Goal: Task Accomplishment & Management: Use online tool/utility

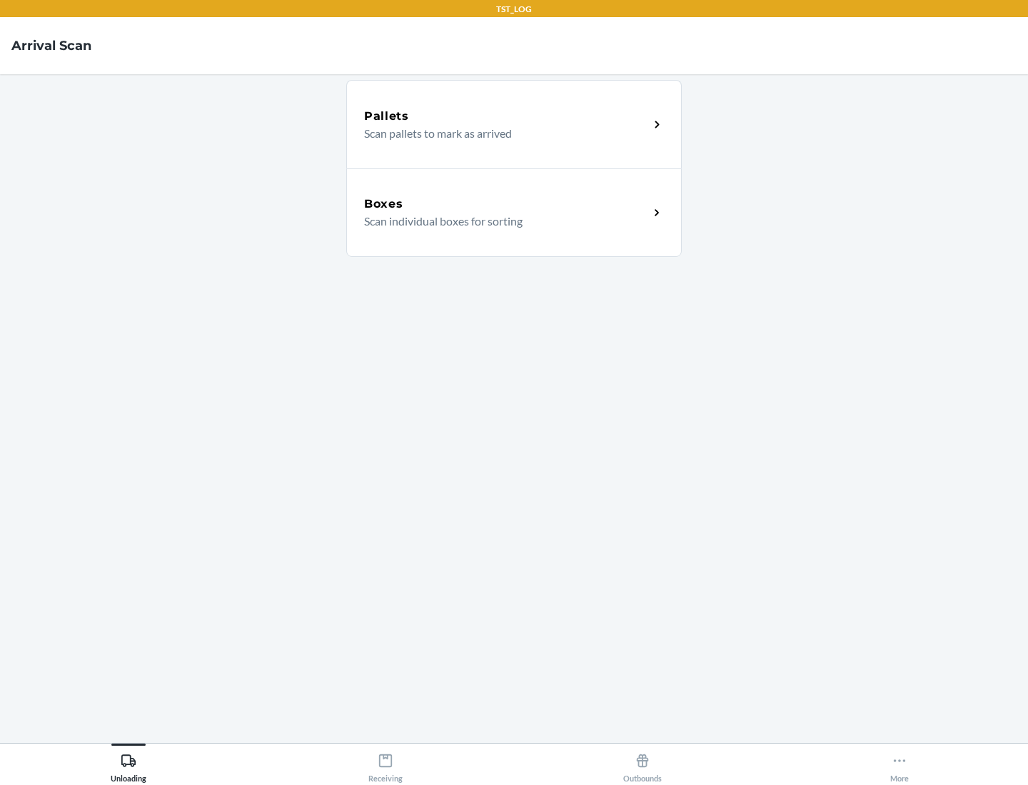
click at [506, 204] on div "Boxes" at bounding box center [506, 204] width 285 height 17
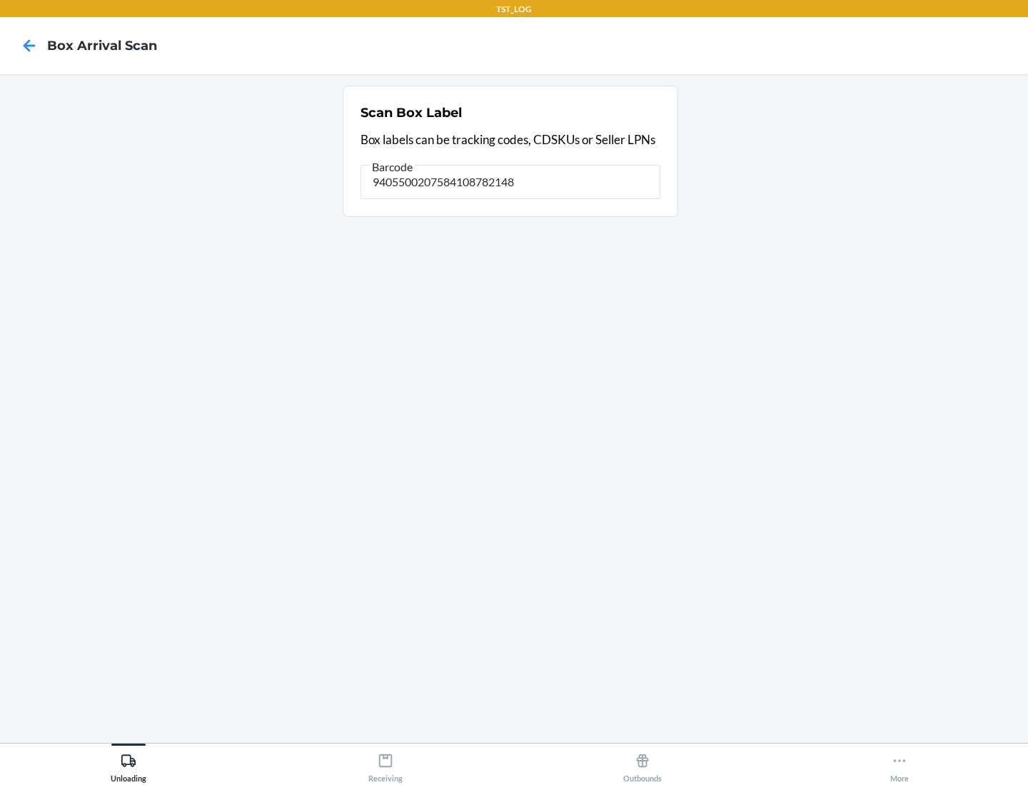
type input "9405500207584108782148"
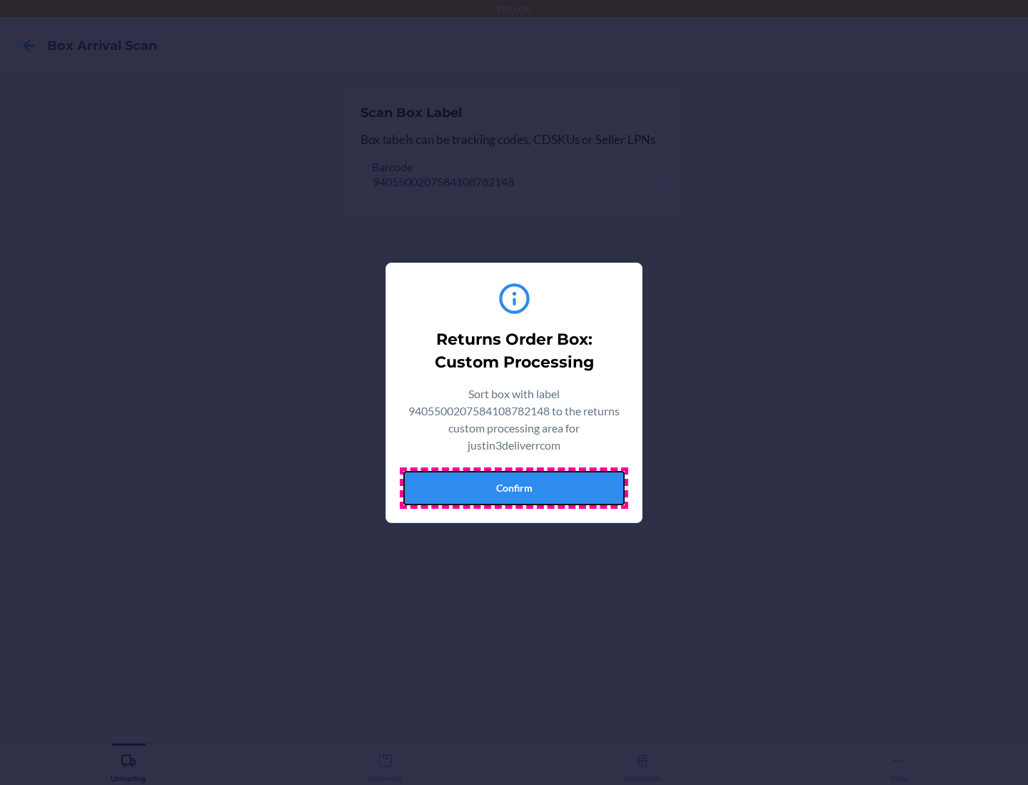
click at [514, 488] on button "Confirm" at bounding box center [513, 488] width 221 height 34
